Goal: Information Seeking & Learning: Understand process/instructions

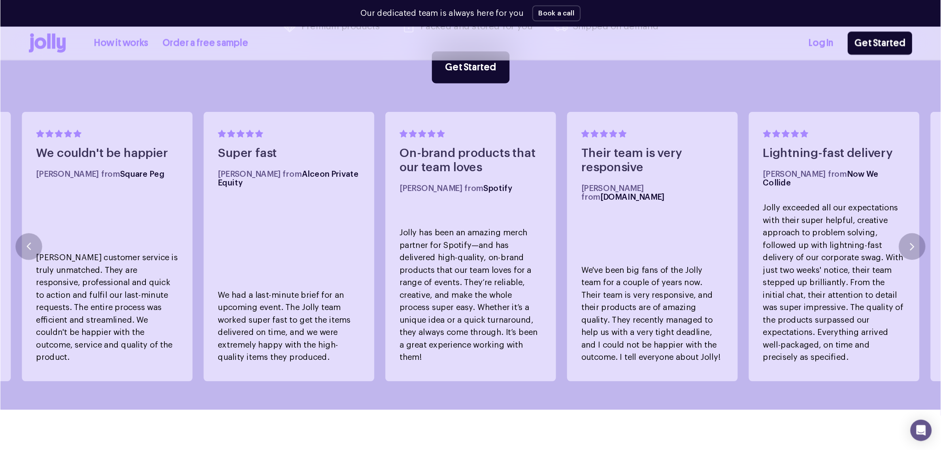
scroll to position [523, 0]
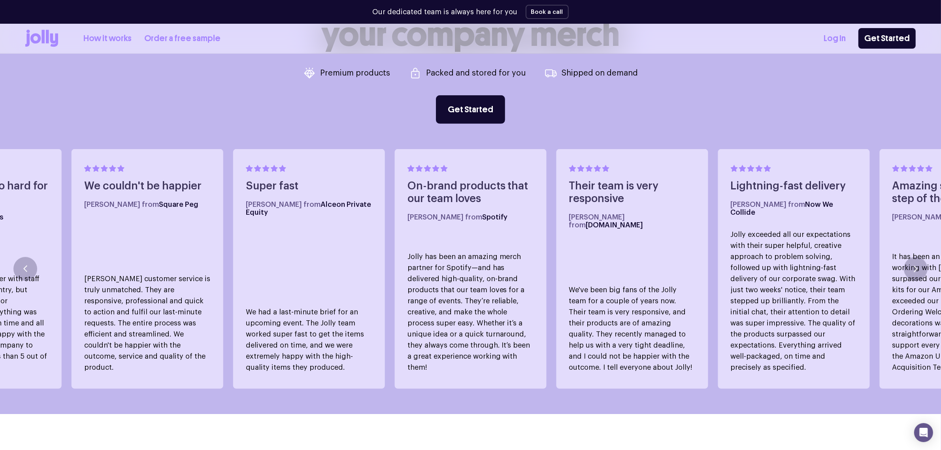
click at [115, 26] on div "How it works Order a free sample Log In Get Started" at bounding box center [470, 38] width 890 height 29
click at [113, 36] on link "How it works" at bounding box center [107, 38] width 48 height 13
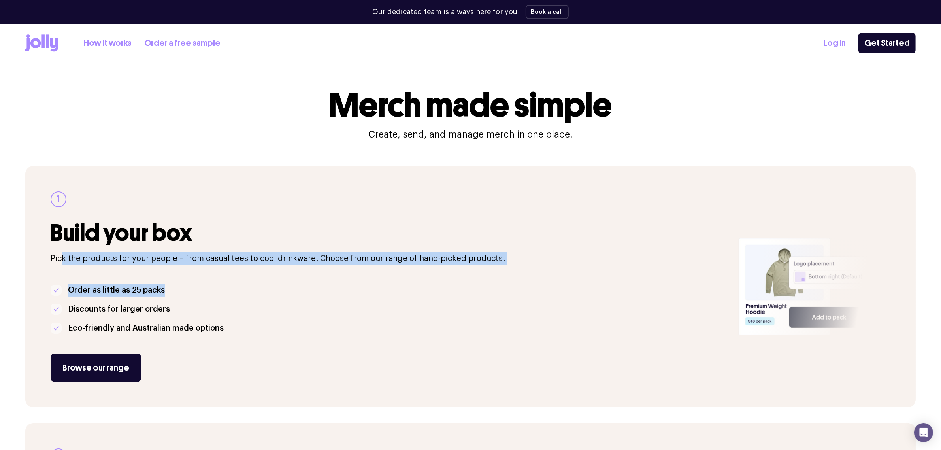
drag, startPoint x: 60, startPoint y: 260, endPoint x: 490, endPoint y: 265, distance: 429.8
click at [490, 265] on div "1 Build your box Pick the products for your people – from casual tees to cool d…" at bounding box center [390, 286] width 678 height 190
click at [301, 259] on p "Pick the products for your people – from casual tees to cool drinkware. Choose …" at bounding box center [390, 258] width 678 height 13
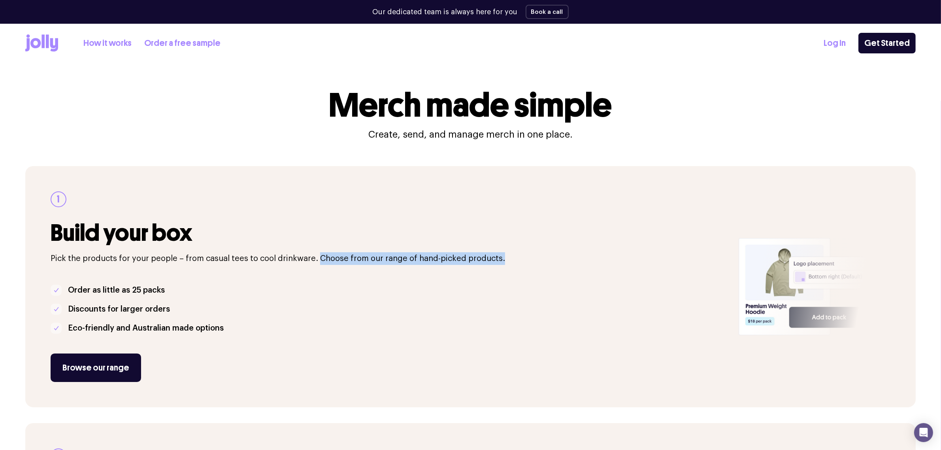
drag, startPoint x: 316, startPoint y: 258, endPoint x: 520, endPoint y: 264, distance: 204.3
click at [520, 264] on p "Pick the products for your people – from casual tees to cool drinkware. Choose …" at bounding box center [390, 258] width 678 height 13
click at [475, 254] on p "Pick the products for your people – from casual tees to cool drinkware. Choose …" at bounding box center [390, 258] width 678 height 13
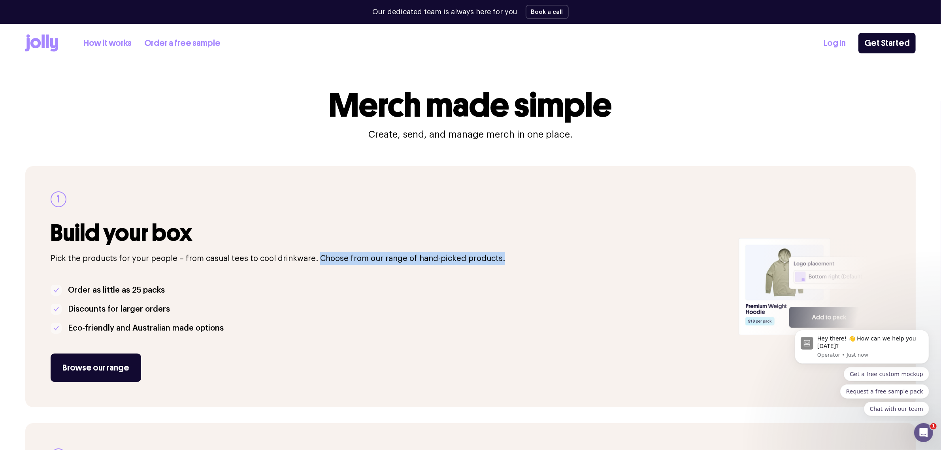
click at [479, 257] on p "Pick the products for your people – from casual tees to cool drinkware. Choose …" at bounding box center [390, 258] width 678 height 13
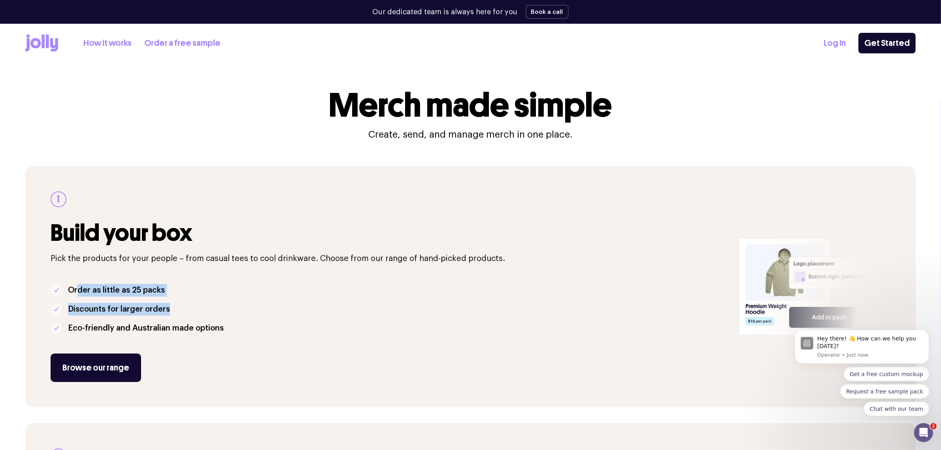
drag, startPoint x: 77, startPoint y: 289, endPoint x: 176, endPoint y: 309, distance: 100.4
click at [176, 309] on ul "Order as little as 25 packs Discounts for larger orders Eco-friendly and Austra…" at bounding box center [390, 309] width 678 height 51
click at [135, 310] on p "Discounts for larger orders" at bounding box center [119, 309] width 102 height 13
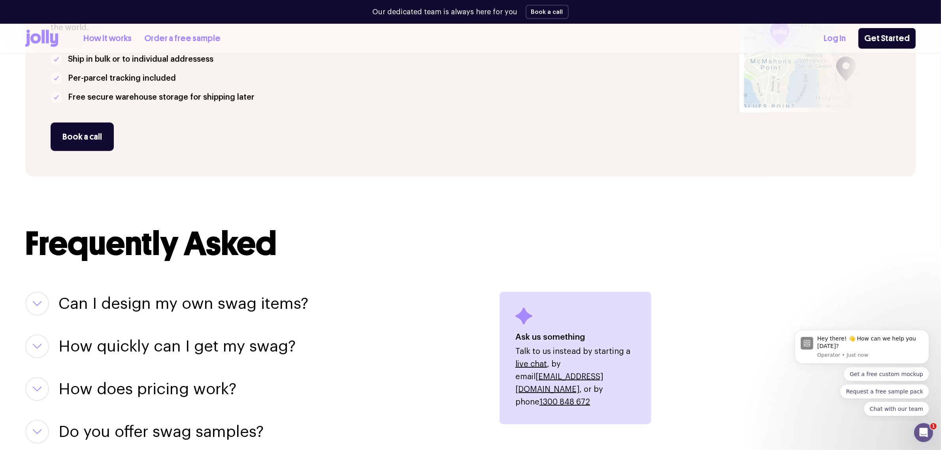
scroll to position [790, 0]
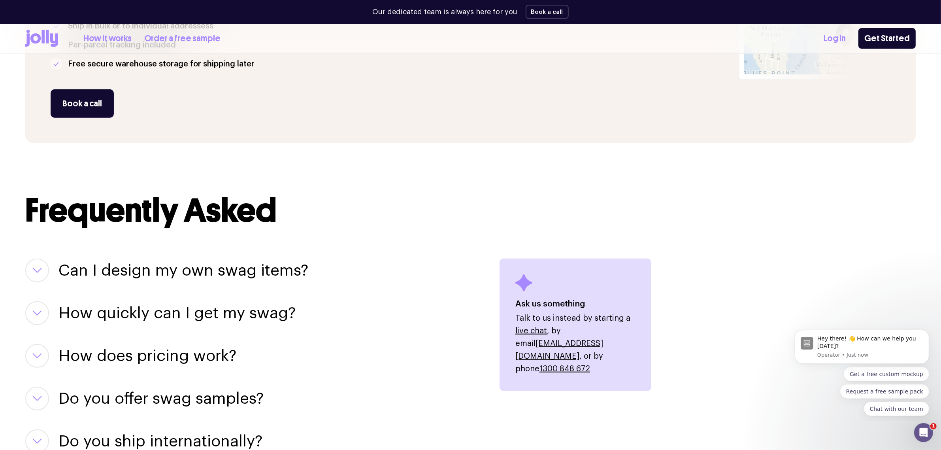
click at [40, 266] on button "button" at bounding box center [37, 270] width 24 height 24
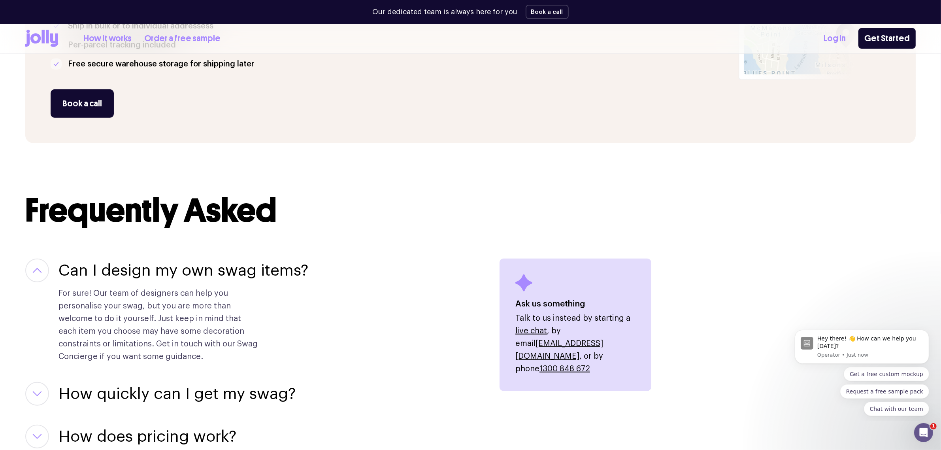
click at [40, 266] on button "button" at bounding box center [37, 270] width 24 height 24
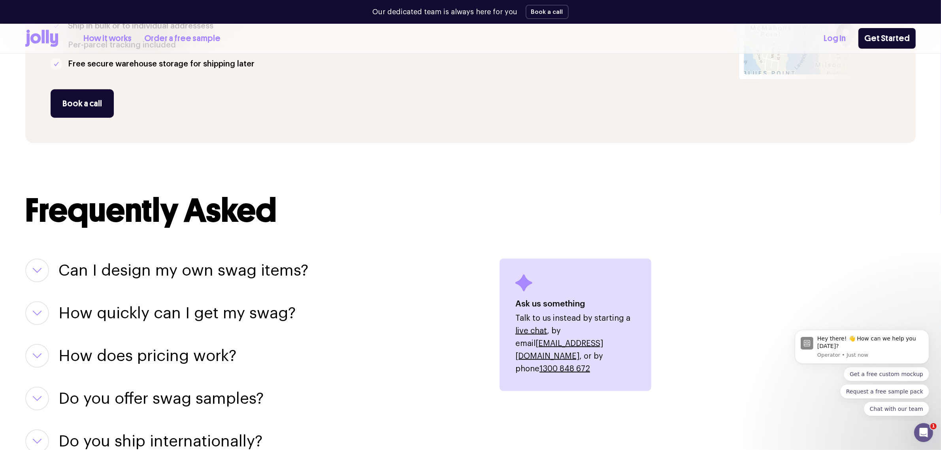
click at [36, 311] on icon "button" at bounding box center [36, 313] width 9 height 6
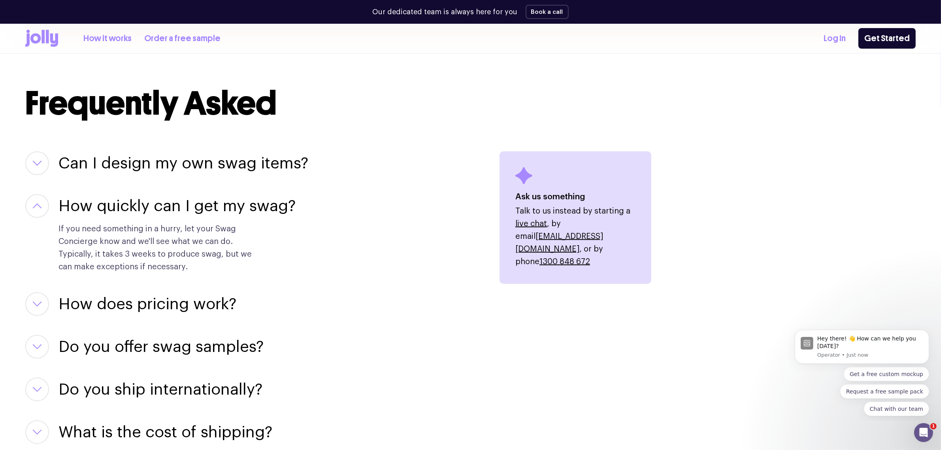
scroll to position [938, 0]
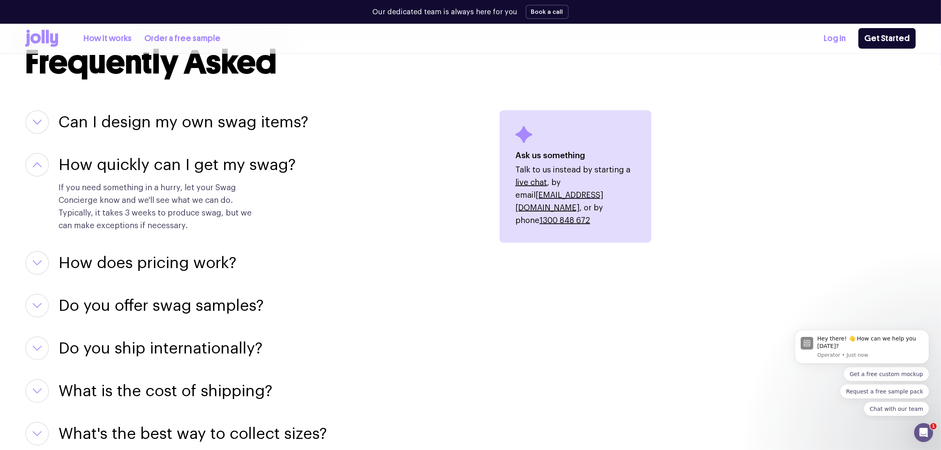
click at [35, 257] on button "button" at bounding box center [37, 263] width 24 height 24
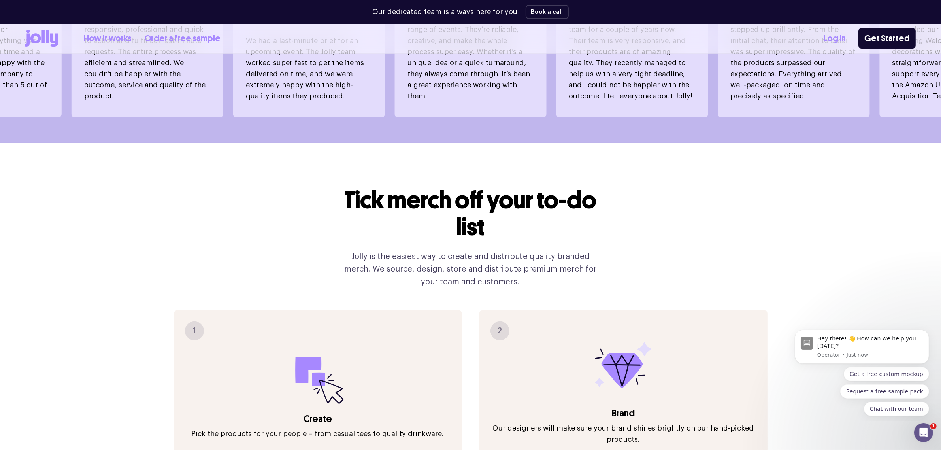
scroll to position [820, 0]
